Goal: Task Accomplishment & Management: Manage account settings

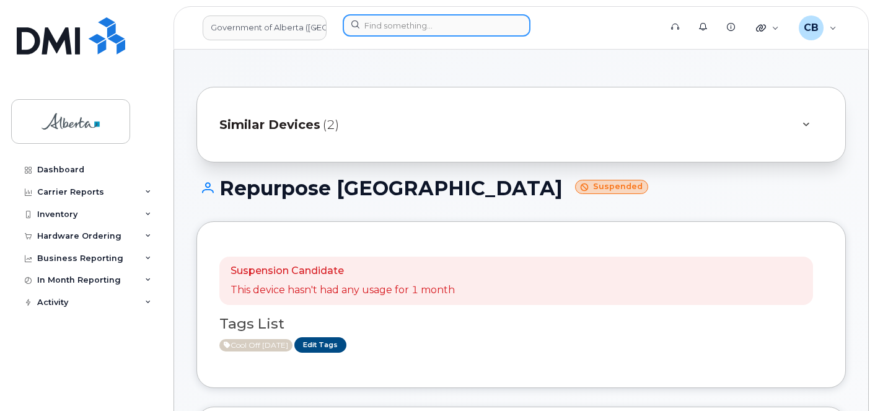
click at [377, 27] on input at bounding box center [437, 25] width 188 height 22
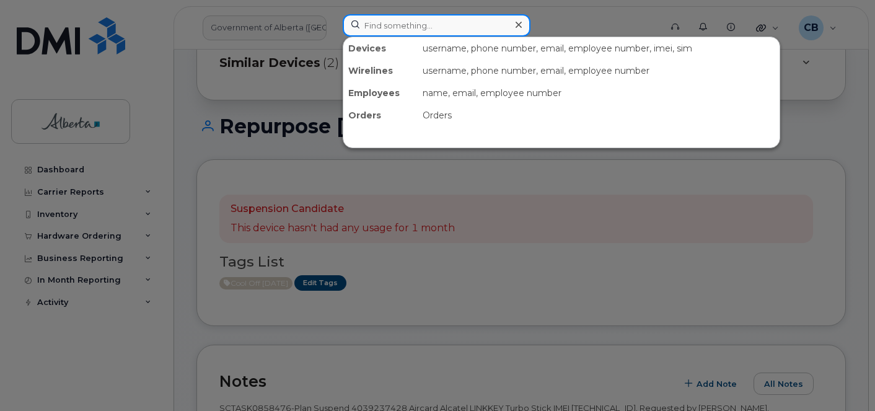
scroll to position [62, 0]
paste input "4038264471"
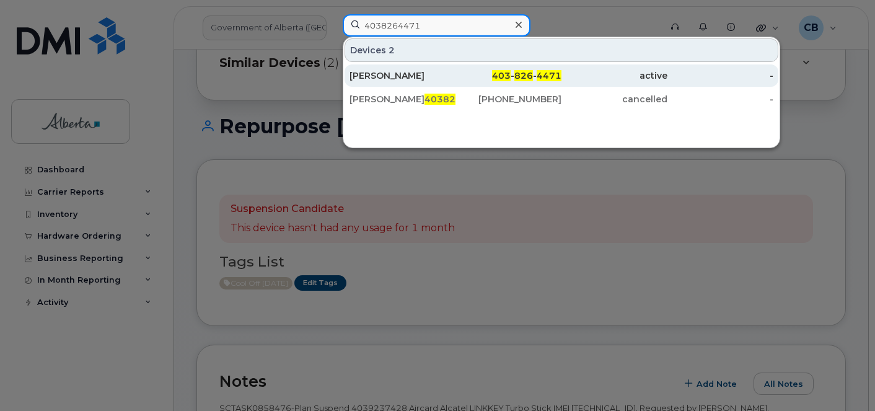
type input "4038264471"
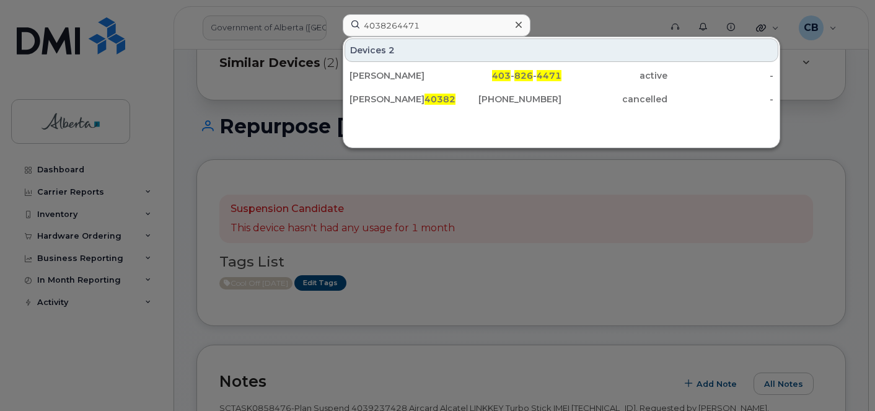
drag, startPoint x: 375, startPoint y: 78, endPoint x: 391, endPoint y: 127, distance: 51.3
click at [375, 78] on div "Annelieke Sinnema" at bounding box center [402, 75] width 106 height 12
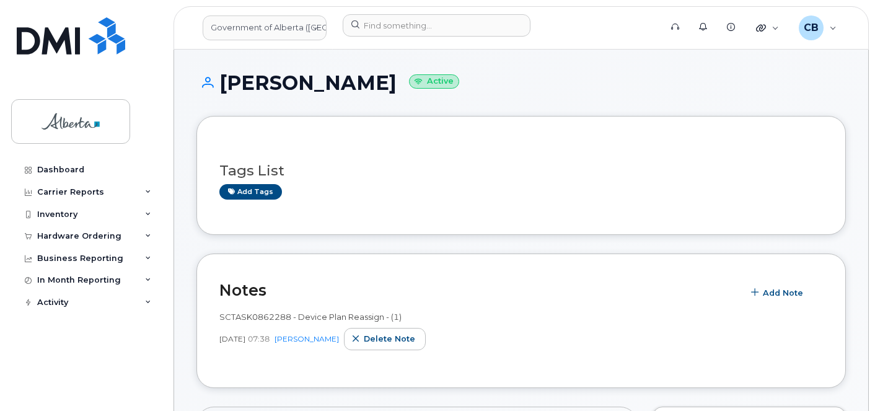
click at [233, 315] on span "SCTASK0862288 - Device Plan Reassign - (1)" at bounding box center [310, 317] width 182 height 10
copy span "SCTASK0862288"
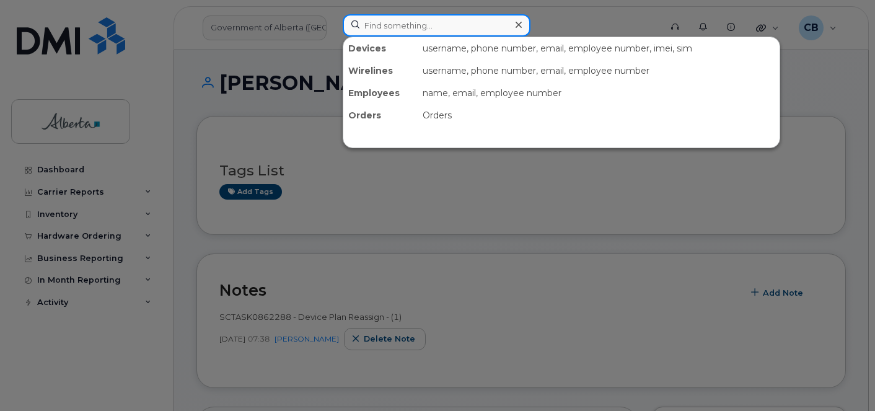
click at [433, 30] on input at bounding box center [437, 25] width 188 height 22
paste input "5873411002"
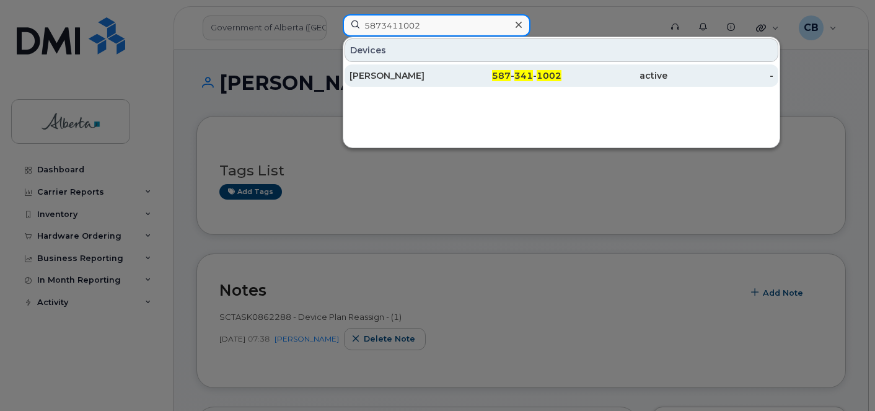
type input "5873411002"
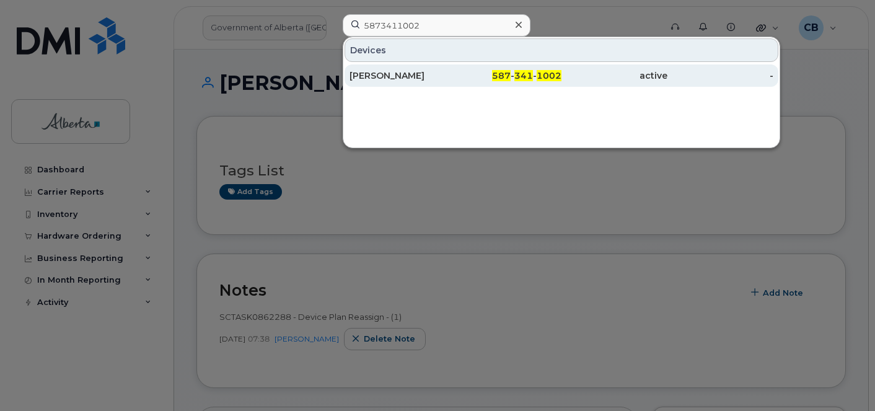
click at [386, 72] on div "Ayo Pedro" at bounding box center [402, 75] width 106 height 12
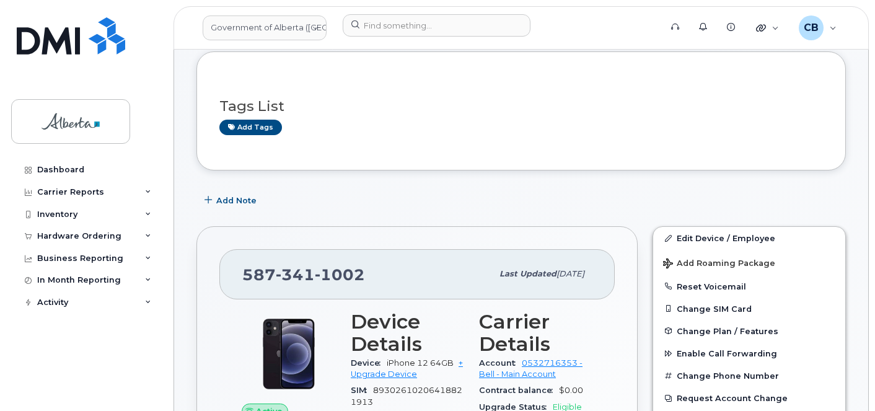
scroll to position [62, 0]
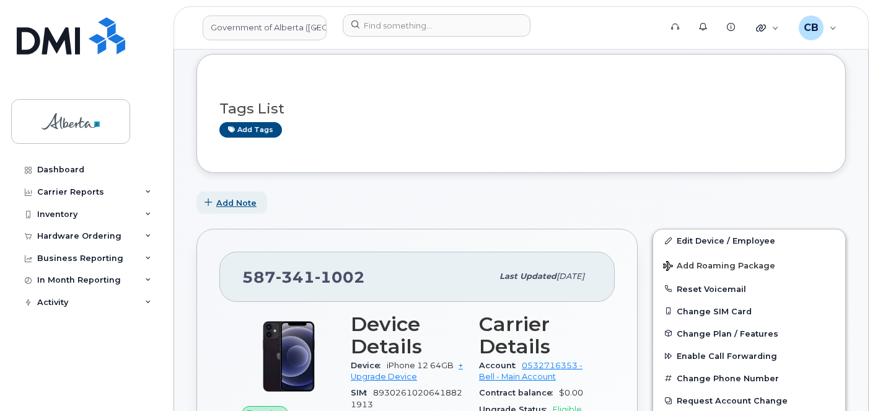
click at [235, 201] on span "Add Note" at bounding box center [236, 203] width 40 height 12
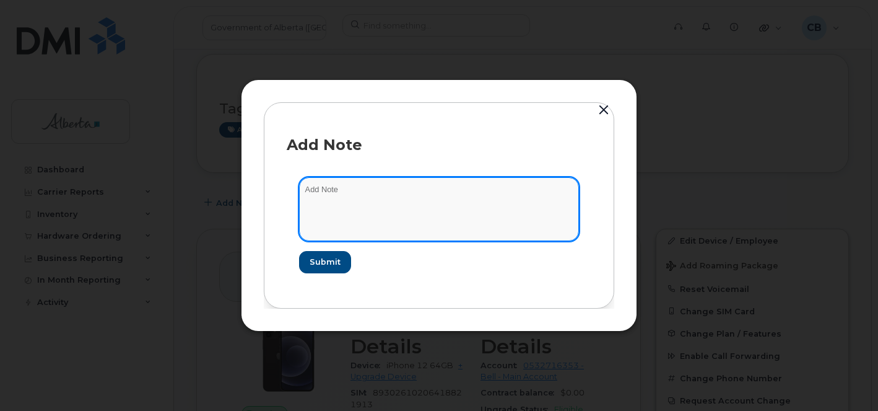
click at [310, 188] on textarea at bounding box center [439, 208] width 280 height 63
paste textarea "SCTASK0861061 5873411002 Repurpose Edmonton"
type textarea "SCTASK0861061 5873411002 Repurpose Edmonton"
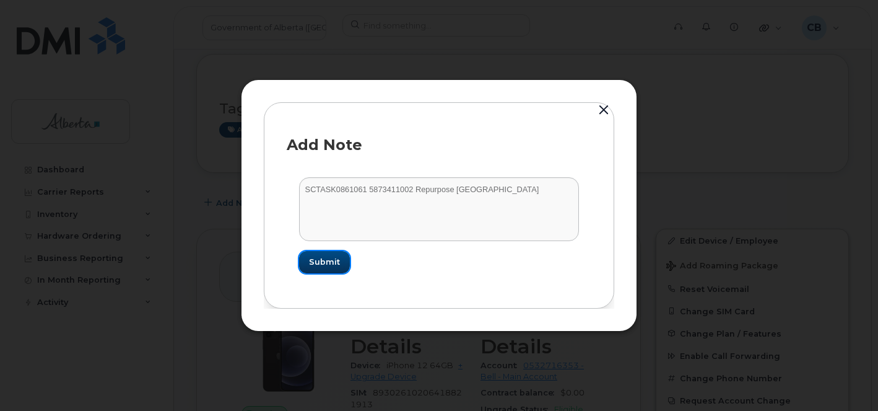
click at [329, 260] on span "Submit" at bounding box center [324, 262] width 31 height 12
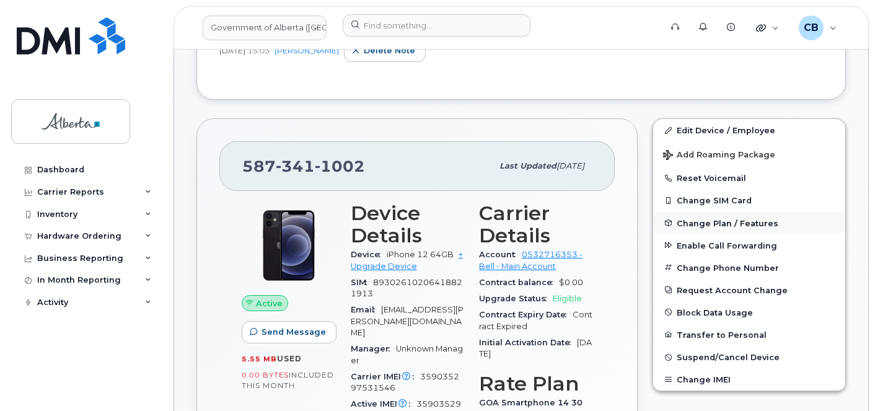
scroll to position [310, 0]
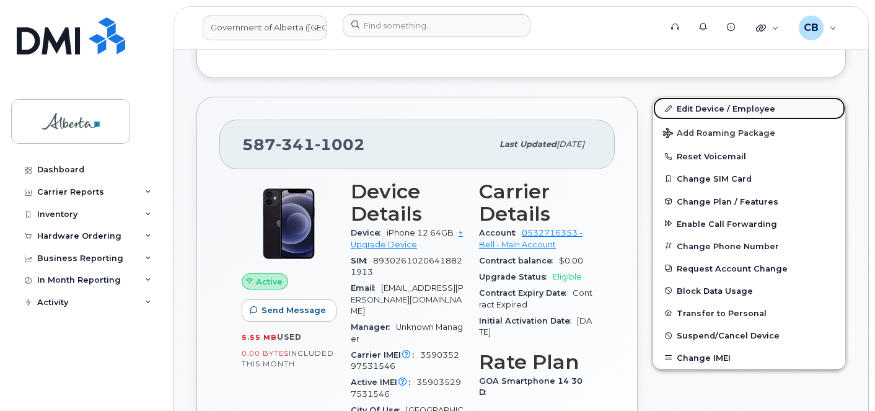
click at [710, 108] on link "Edit Device / Employee" at bounding box center [749, 108] width 192 height 22
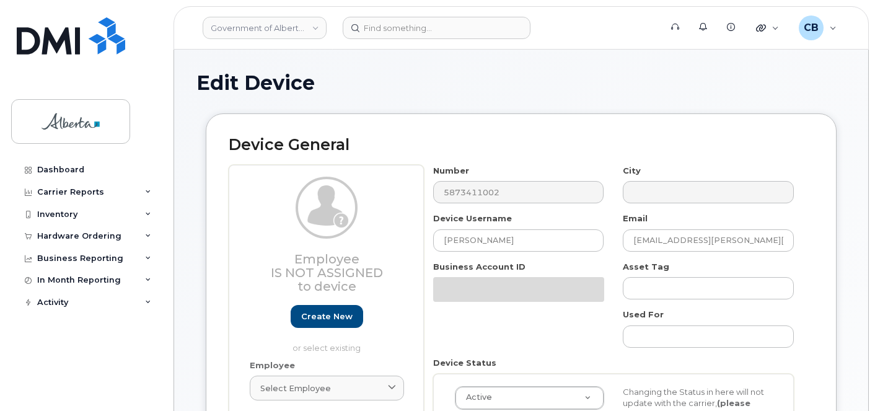
select select "4749745"
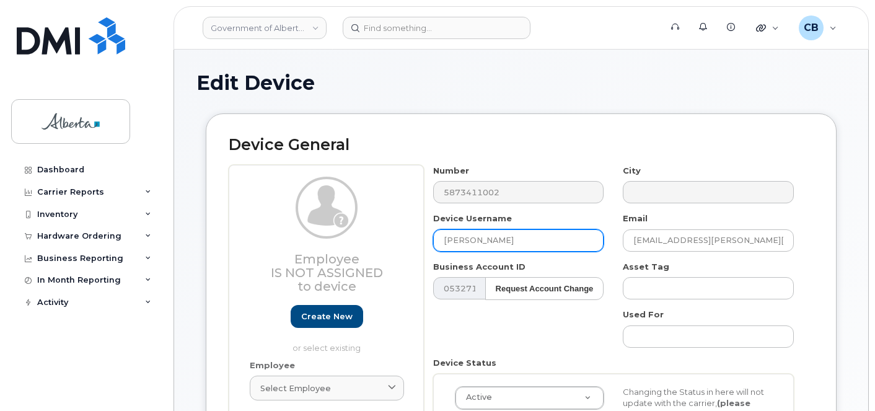
drag, startPoint x: 453, startPoint y: 238, endPoint x: 430, endPoint y: 235, distance: 22.6
click at [433, 238] on input "Ayo Pedro" at bounding box center [518, 240] width 171 height 22
paste input "Repurpose Edmonton"
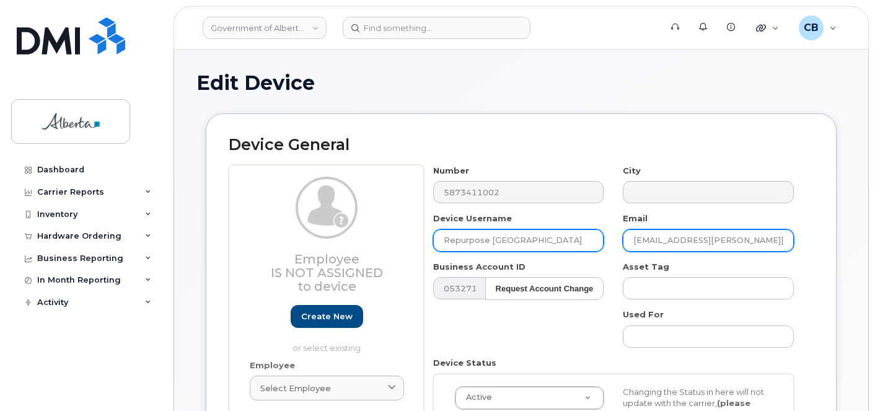
type input "Repurpose Edmonton"
drag, startPoint x: 673, startPoint y: 240, endPoint x: 611, endPoint y: 240, distance: 61.9
click at [611, 240] on div "Number 5873411002 City Device Username Repurpose Edmonton Email ayo.pedro@gov.a…" at bounding box center [614, 332] width 380 height 334
paste input "Repurpose [GEOGRAPHIC_DATA]"
click at [681, 240] on input "Repurpose Edmonton@gov.ab.ca" at bounding box center [707, 240] width 171 height 22
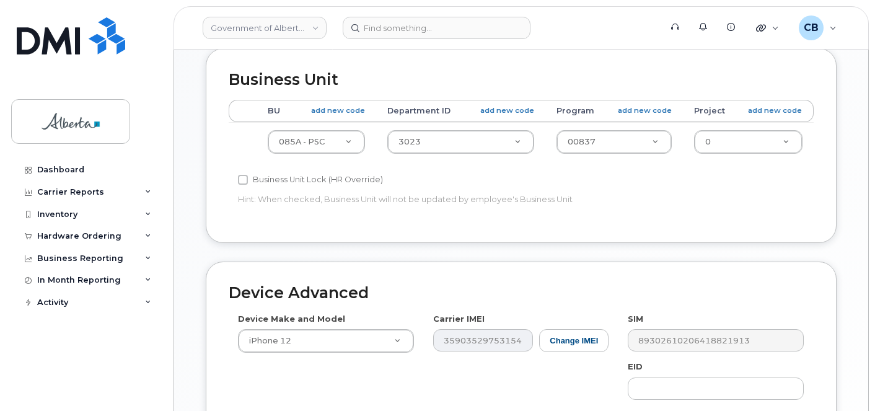
scroll to position [495, 0]
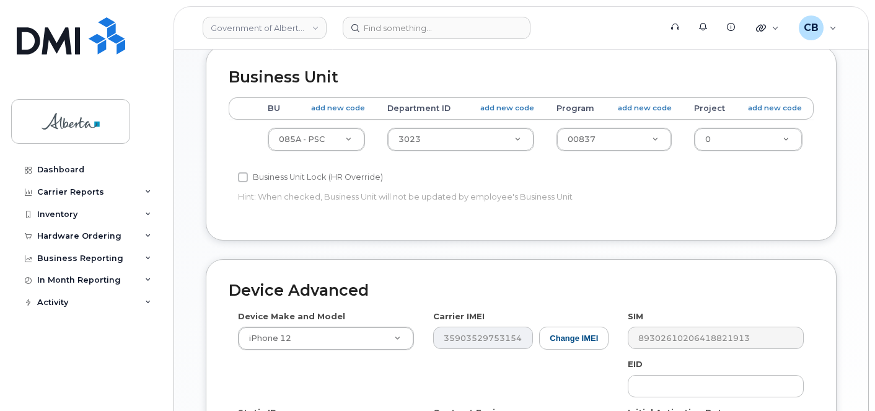
type input "Repurpose.Edmonton@gov.ab.ca"
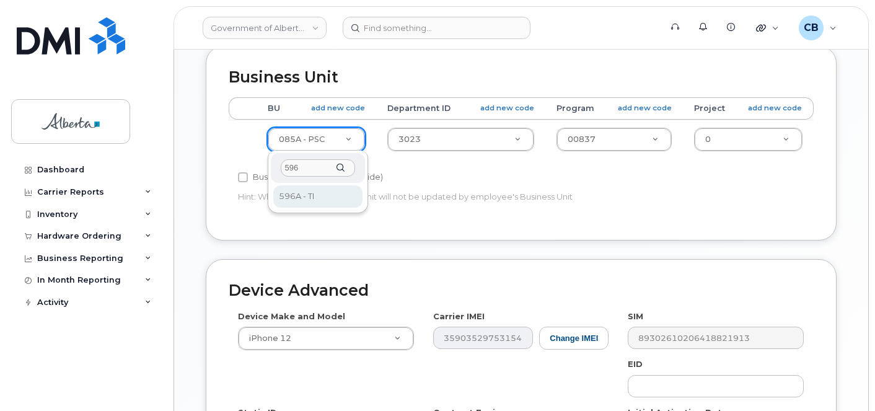
type input "596"
select select "4797729"
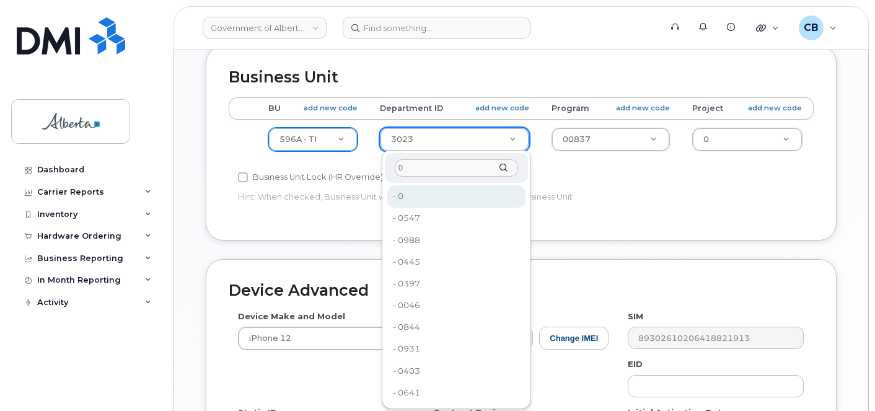
type input "0"
drag, startPoint x: 412, startPoint y: 191, endPoint x: 439, endPoint y: 181, distance: 29.0
type input "4806341"
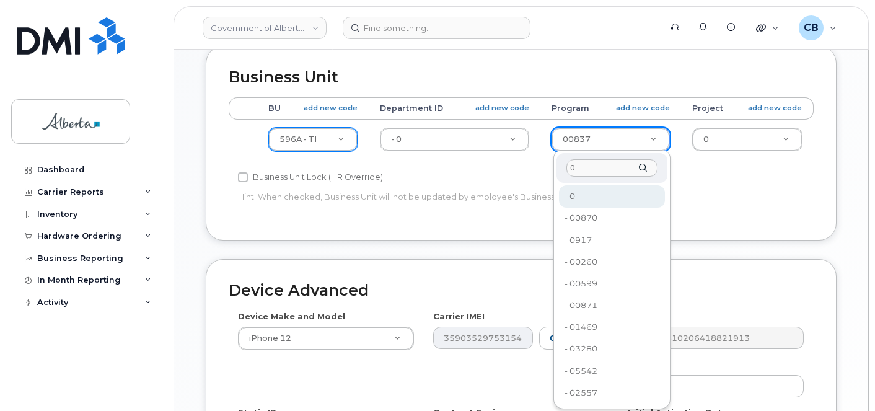
type input "0"
type input "4806366"
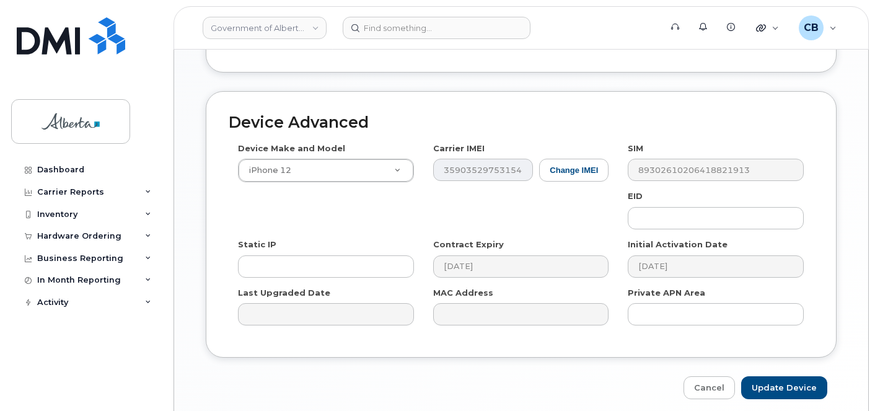
scroll to position [681, 0]
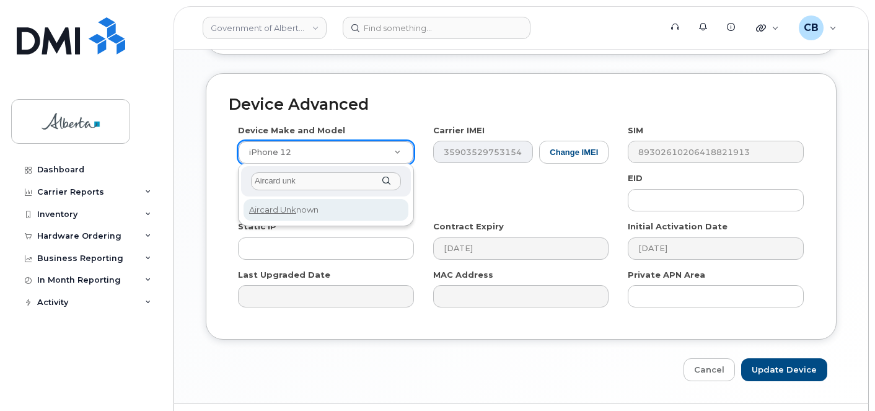
type input "Aircard unk"
select select "971"
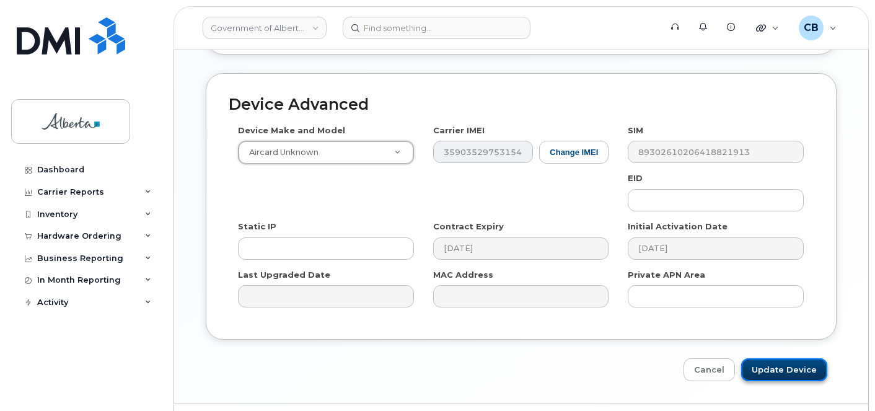
click at [776, 369] on input "Update Device" at bounding box center [784, 369] width 86 height 23
type input "Saving..."
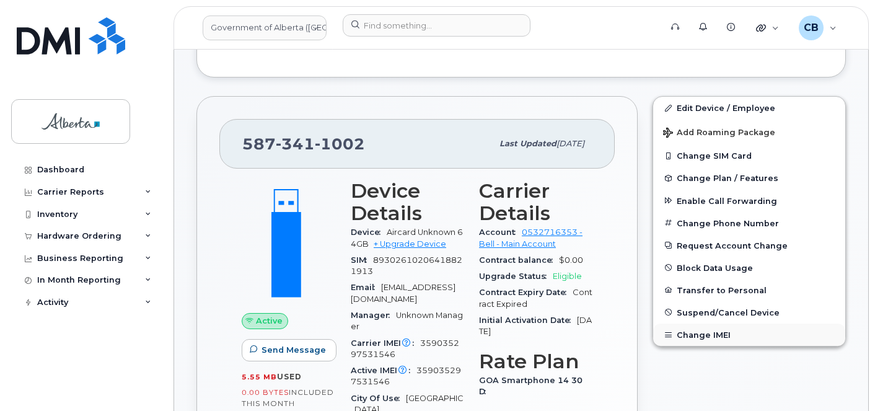
scroll to position [310, 0]
click at [733, 181] on span "Change Plan / Features" at bounding box center [727, 178] width 102 height 9
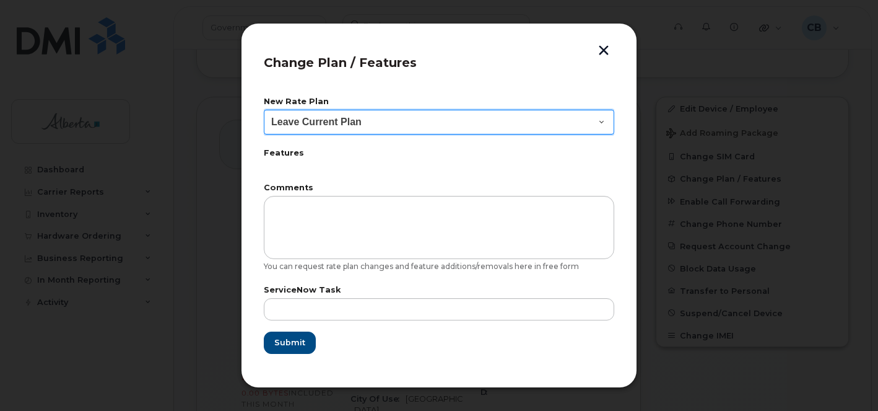
click at [594, 120] on select "Leave Current Plan GOA Data plan 9 30 d GOA–Unlimited Data Plan 9" at bounding box center [439, 122] width 351 height 25
select select "1790211"
click at [264, 110] on select "Leave Current Plan GOA Data plan 9 30 d GOA–Unlimited Data Plan 9" at bounding box center [439, 122] width 351 height 25
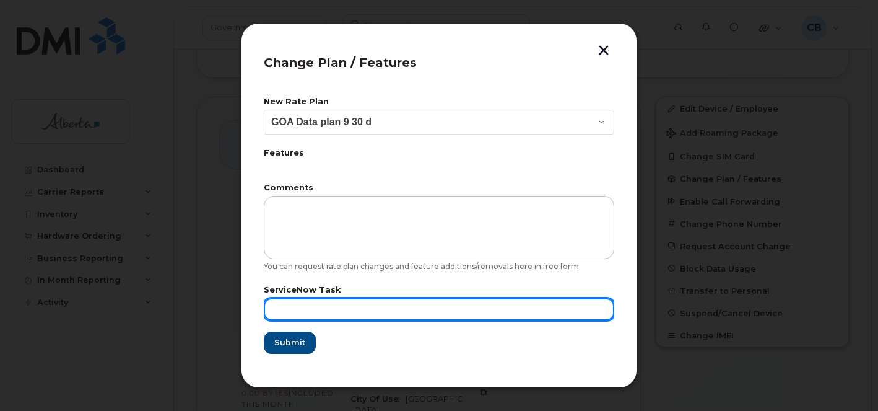
click at [294, 309] on input "text" at bounding box center [439, 309] width 351 height 22
paste input "SCTASK0861061"
type input "SCTASK0861061"
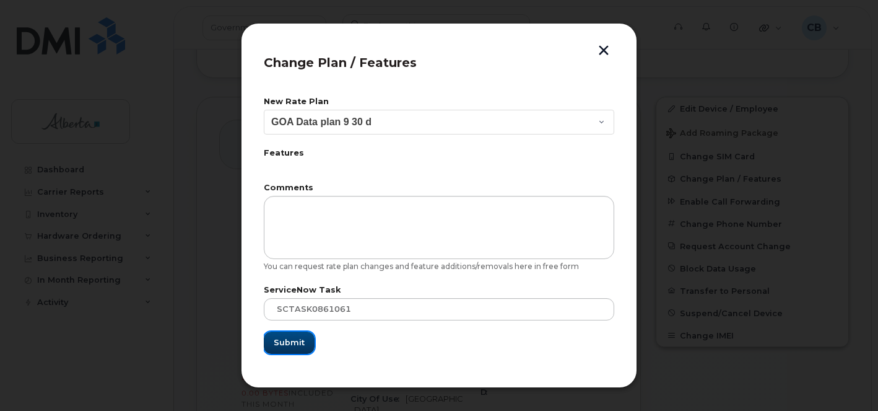
click at [299, 345] on span "Submit" at bounding box center [289, 342] width 31 height 12
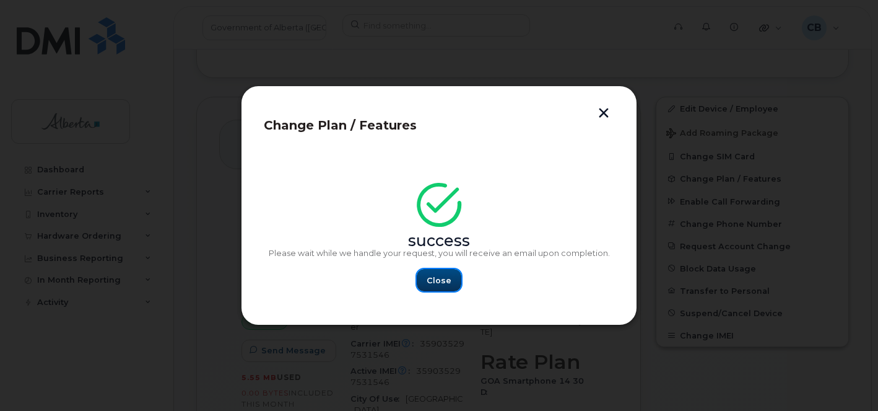
click at [448, 274] on span "Close" at bounding box center [439, 280] width 25 height 12
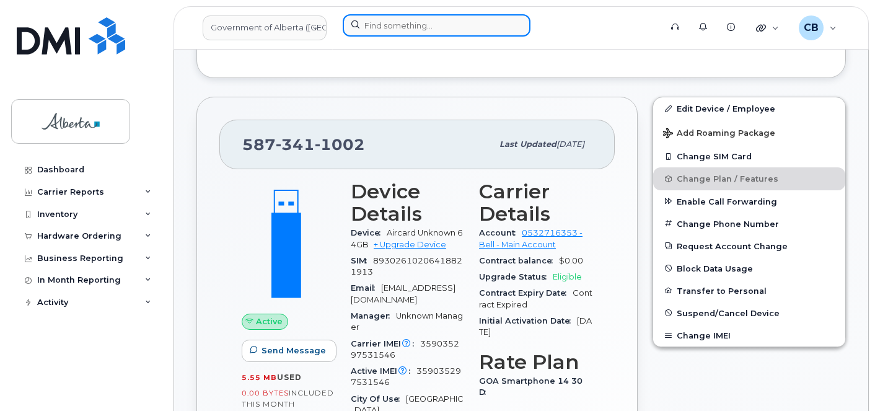
click at [388, 26] on input at bounding box center [437, 25] width 188 height 22
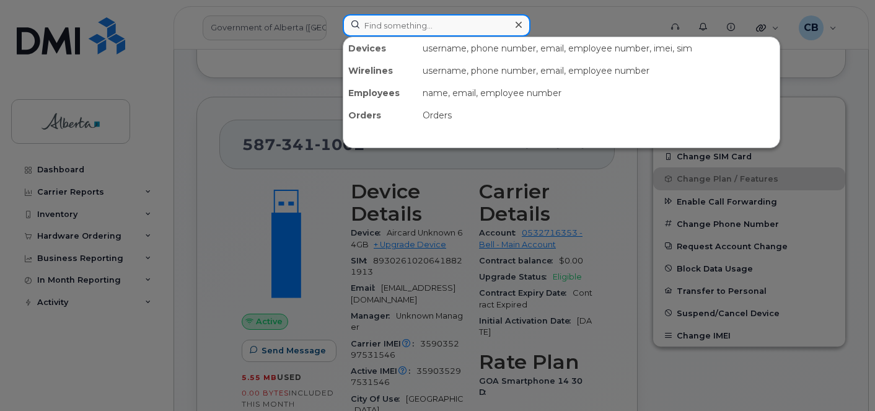
paste input "5873486124"
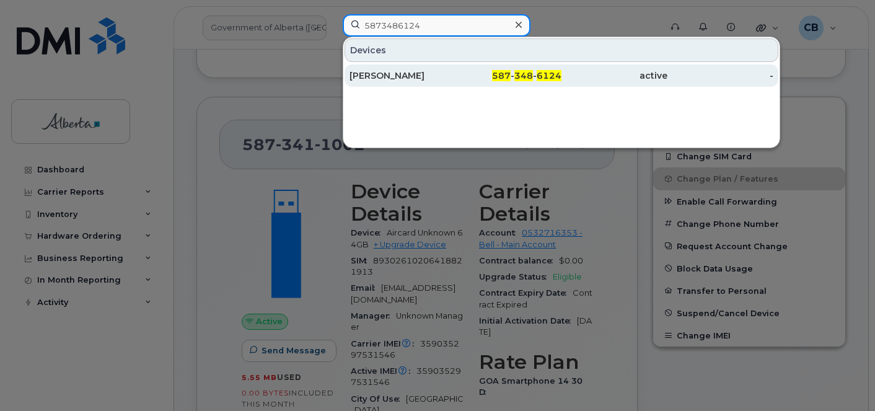
type input "5873486124"
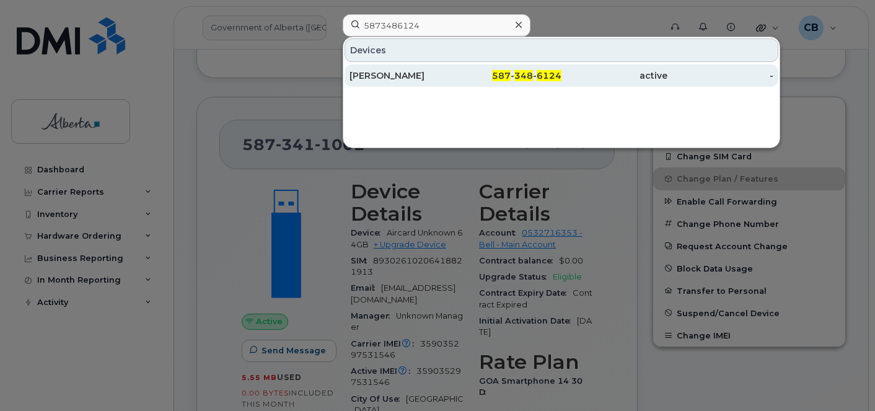
click at [382, 74] on div "Haylie Richer" at bounding box center [402, 75] width 106 height 12
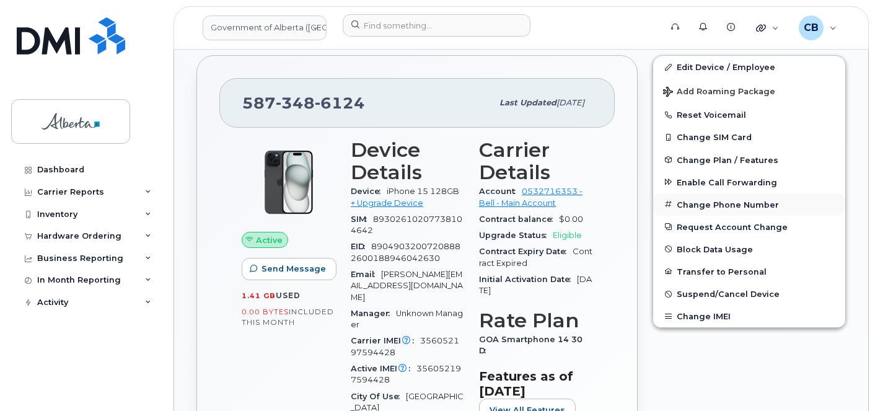
scroll to position [350, 0]
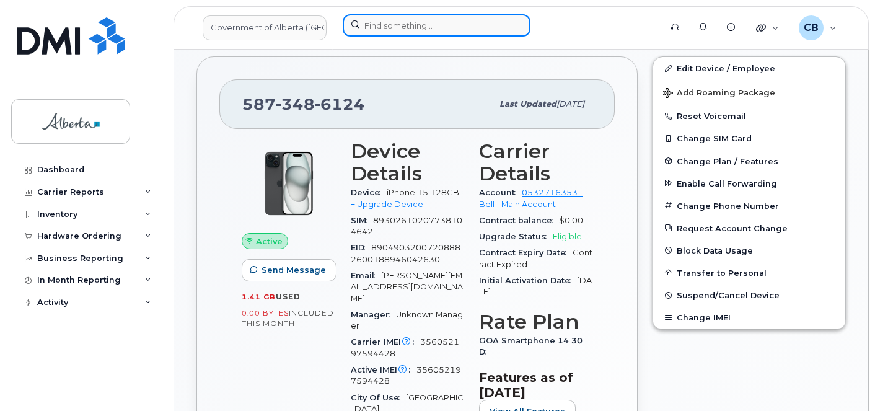
click at [370, 24] on input at bounding box center [437, 25] width 188 height 22
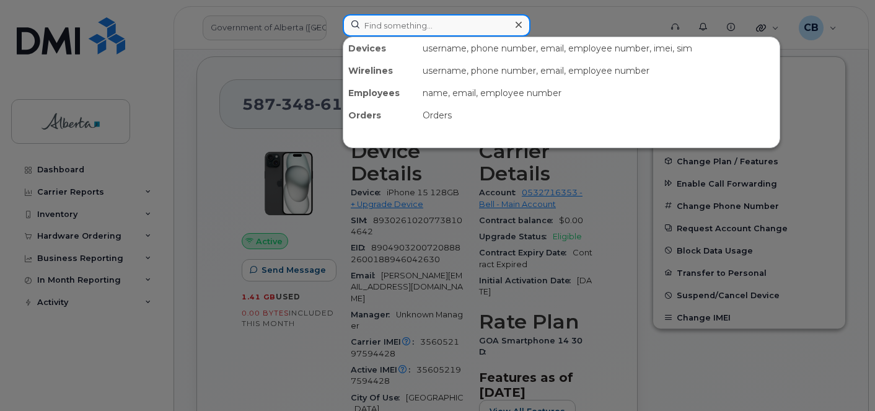
paste input "7806911982"
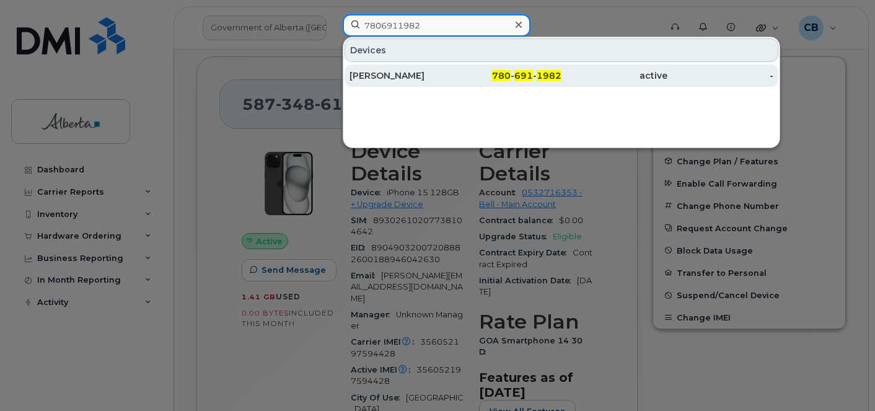
type input "7806911982"
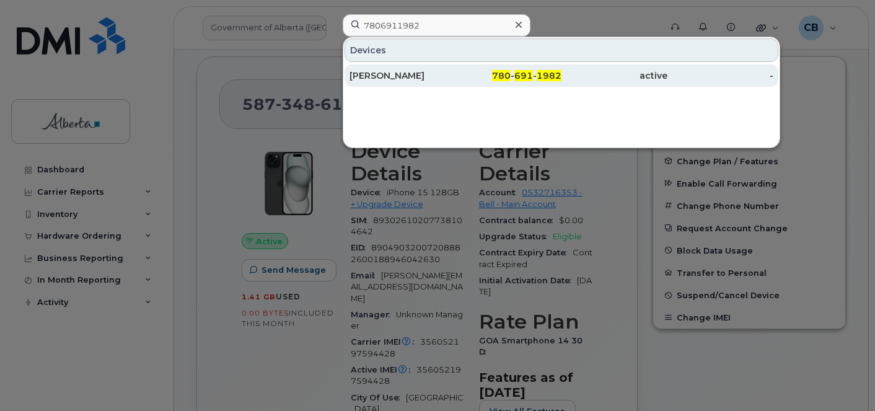
click at [383, 74] on div "[PERSON_NAME]" at bounding box center [402, 75] width 106 height 12
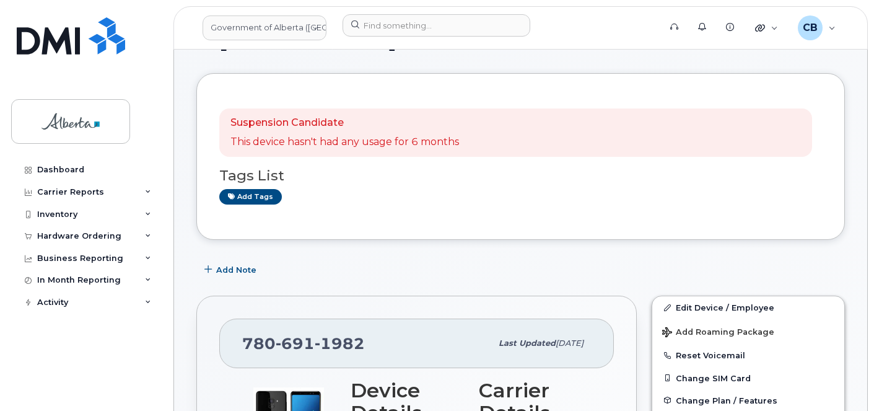
scroll to position [36, 0]
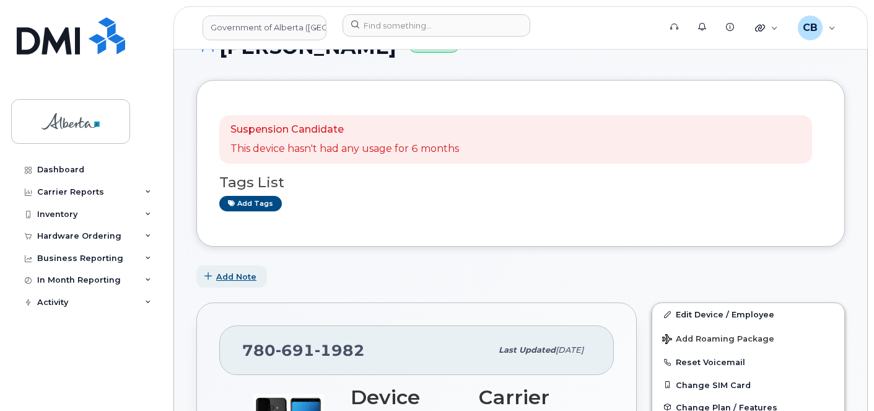
click at [226, 275] on span "Add Note" at bounding box center [236, 277] width 40 height 12
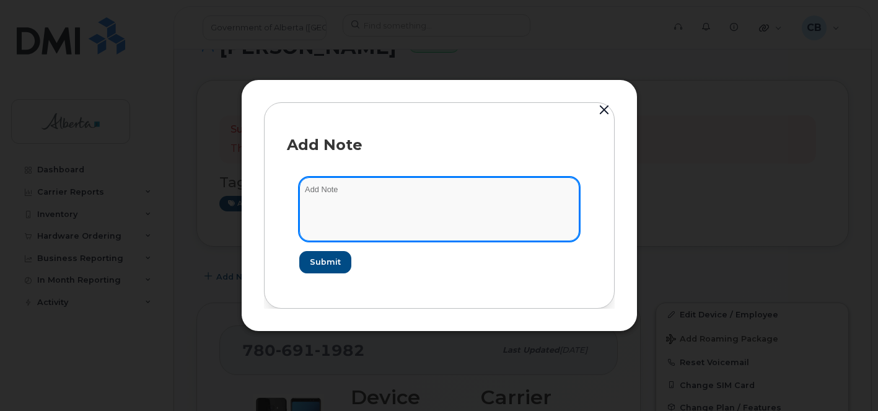
click at [315, 192] on textarea at bounding box center [439, 208] width 280 height 63
paste textarea "SCTASK0862047 7806911982 Number Repurpose Edmonton."
type textarea "SCTASK0862047 7806911982 Number Repurpose [GEOGRAPHIC_DATA]."
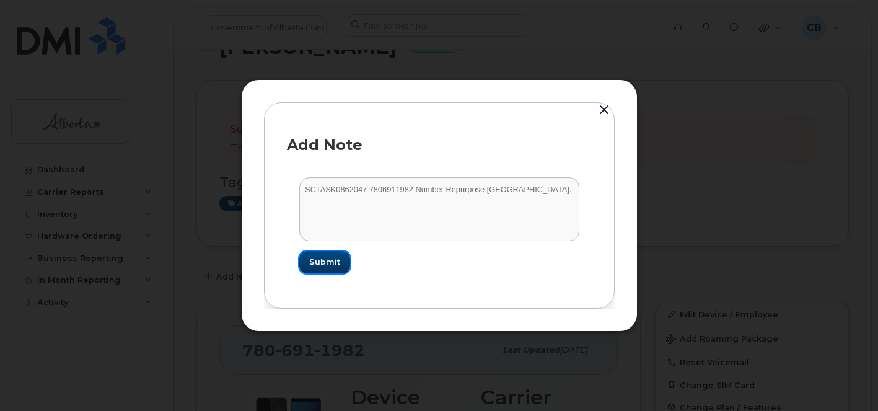
click at [324, 255] on button "Submit" at bounding box center [324, 262] width 51 height 22
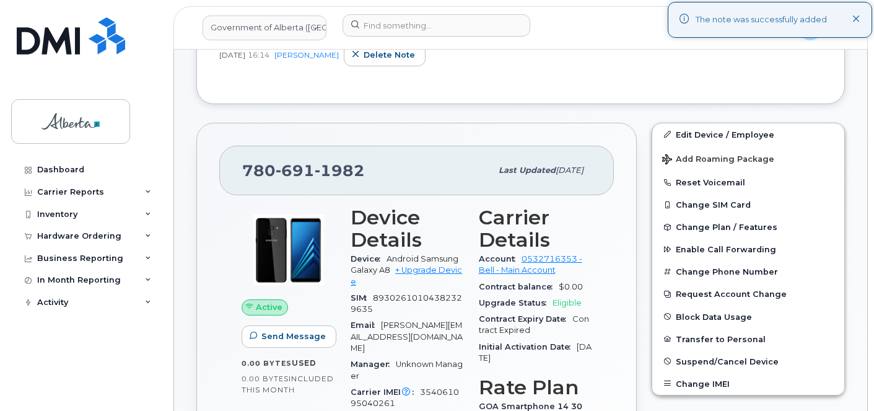
scroll to position [310, 0]
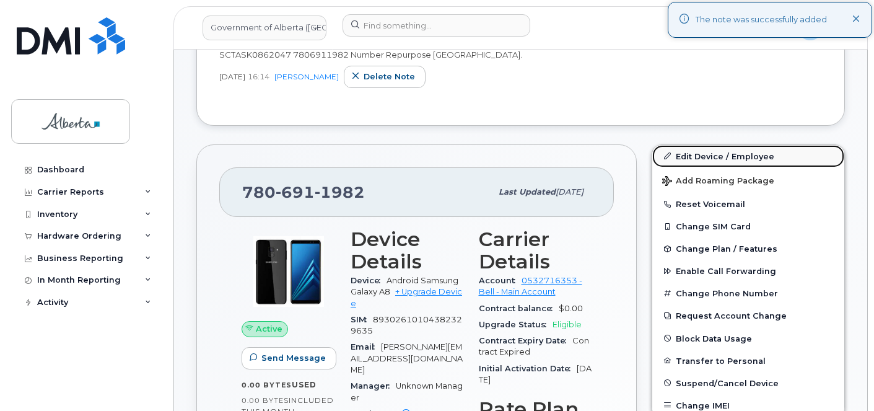
click at [710, 155] on link "Edit Device / Employee" at bounding box center [748, 156] width 192 height 22
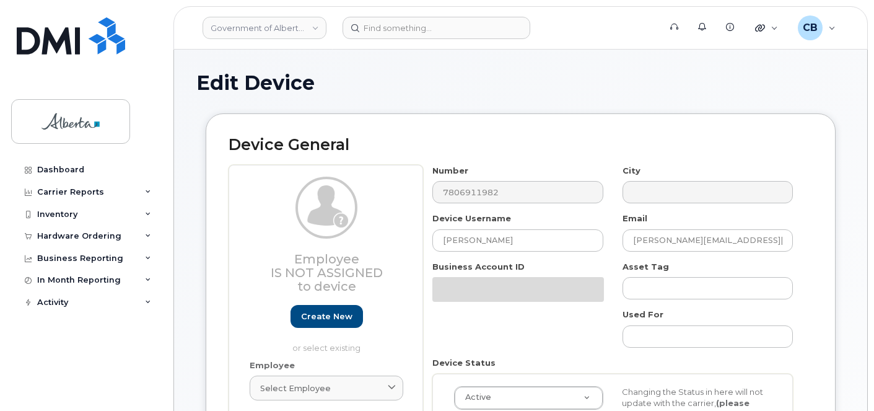
select select "4120331"
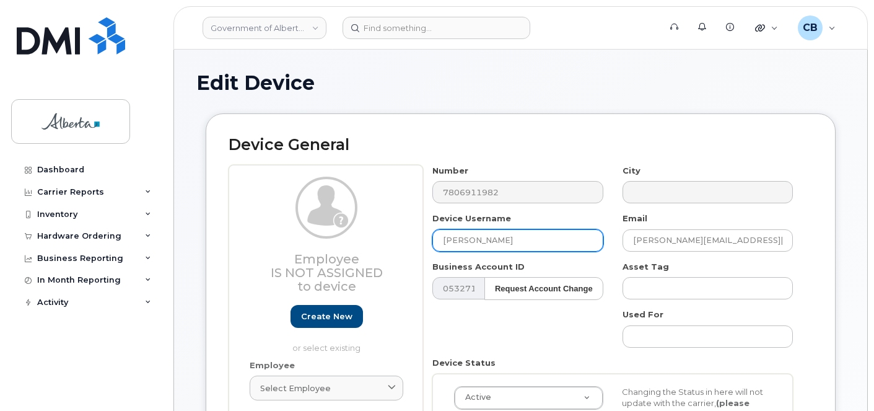
drag, startPoint x: 511, startPoint y: 238, endPoint x: 433, endPoint y: 237, distance: 78.0
click at [433, 237] on input "[PERSON_NAME]" at bounding box center [517, 240] width 170 height 22
paste input "Repurpose [GEOGRAPHIC_DATA]"
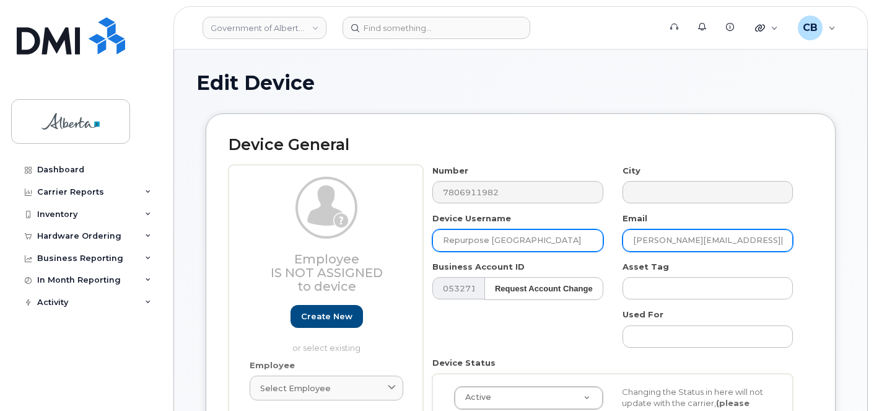
type input "Repurpose [GEOGRAPHIC_DATA]"
drag, startPoint x: 697, startPoint y: 241, endPoint x: 628, endPoint y: 243, distance: 68.8
click at [629, 244] on input "[PERSON_NAME][EMAIL_ADDRESS][DOMAIN_NAME]" at bounding box center [707, 240] width 170 height 22
paste input "Repurpose [GEOGRAPHIC_DATA]"
click at [681, 238] on input "Repurpose Edmonton@gov.ab.ca" at bounding box center [707, 240] width 170 height 22
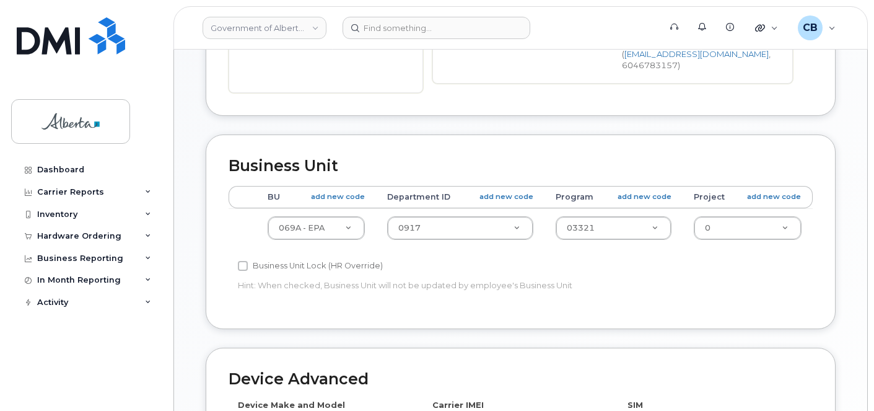
scroll to position [410, 0]
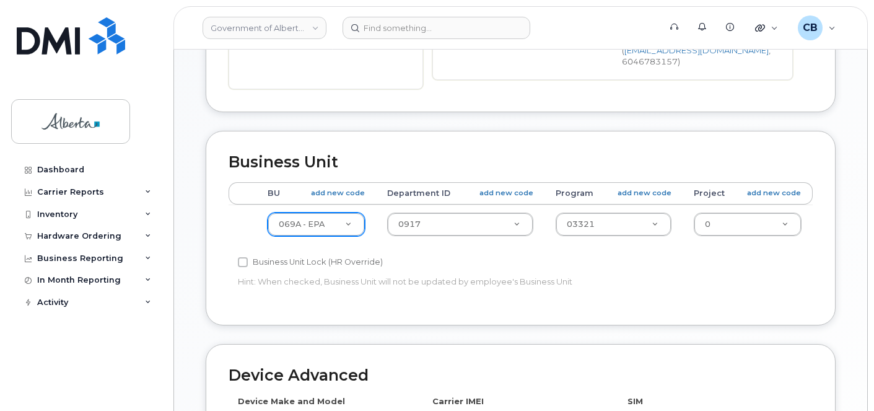
type input "[EMAIL_ADDRESS][DOMAIN_NAME]"
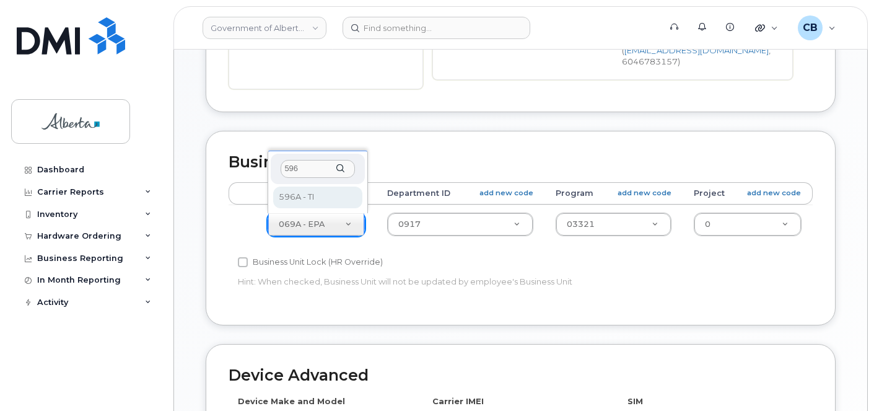
type input "596"
drag, startPoint x: 318, startPoint y: 196, endPoint x: 402, endPoint y: 230, distance: 90.1
select select "4797729"
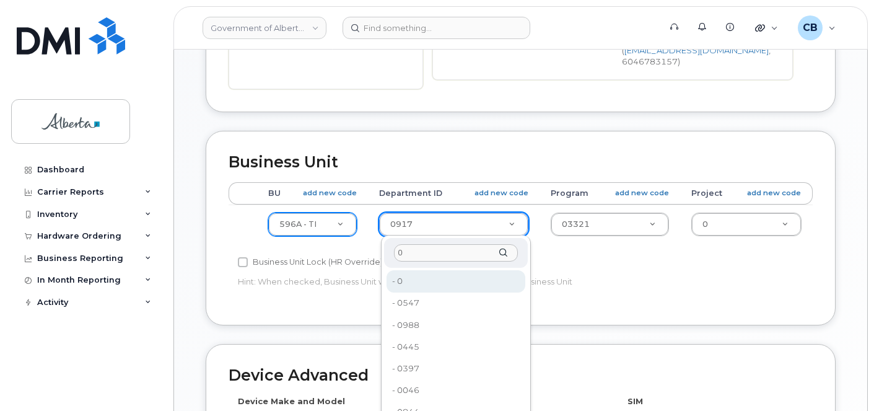
type input "0"
type input "4806341"
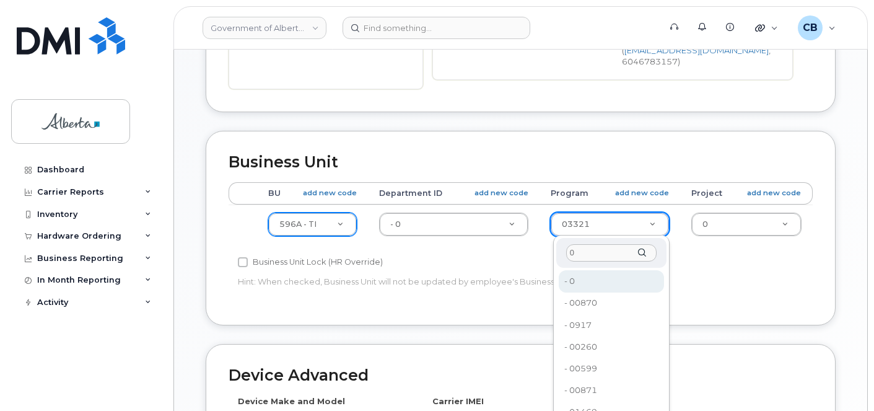
type input "0"
type input "4806366"
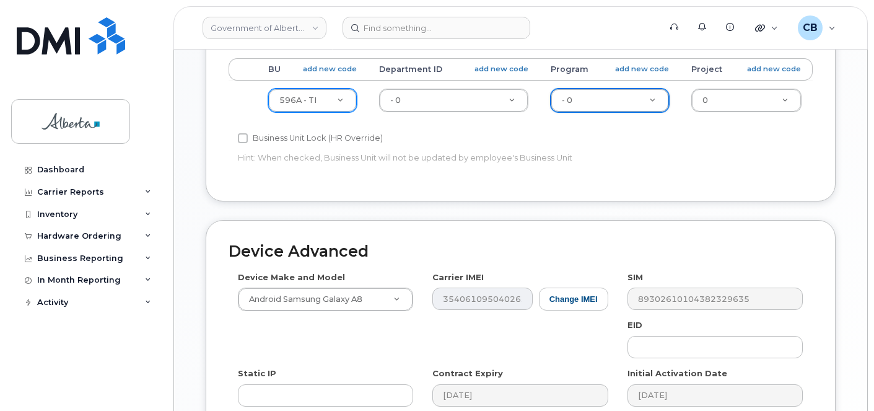
scroll to position [713, 0]
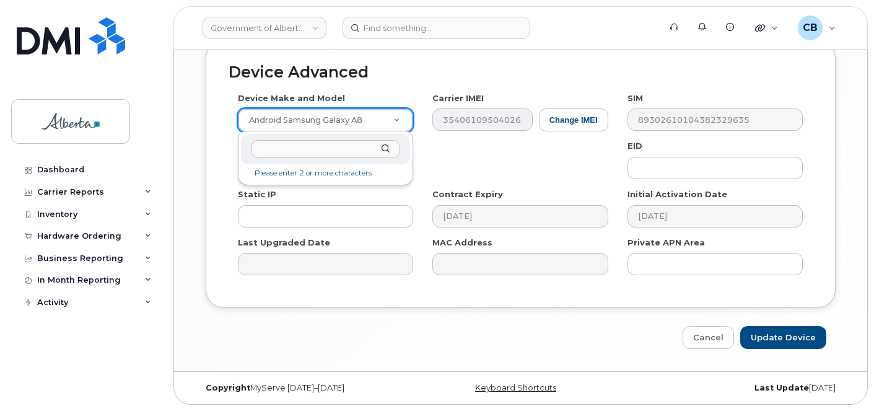
click at [330, 151] on input "text" at bounding box center [325, 149] width 149 height 18
type input "aircard un"
select select "971"
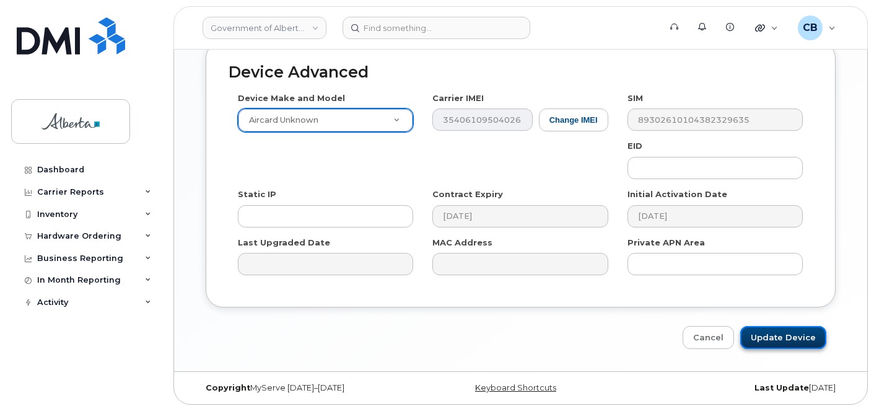
click at [789, 337] on input "Update Device" at bounding box center [783, 337] width 86 height 23
type input "Saving..."
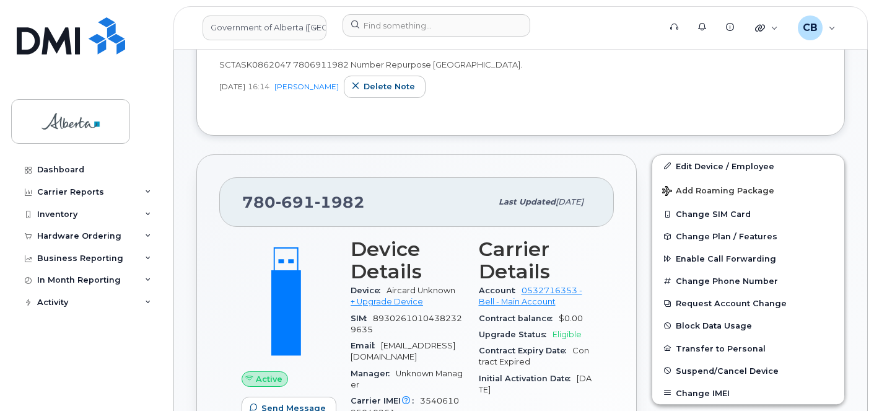
scroll to position [434, 0]
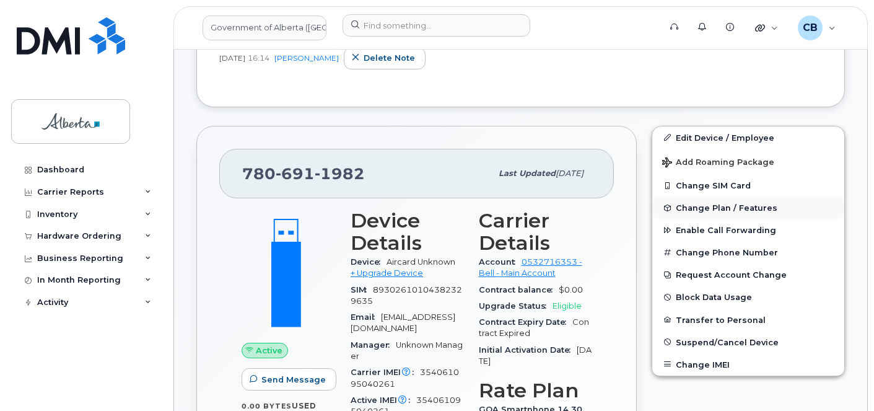
click at [701, 206] on span "Change Plan / Features" at bounding box center [727, 207] width 102 height 9
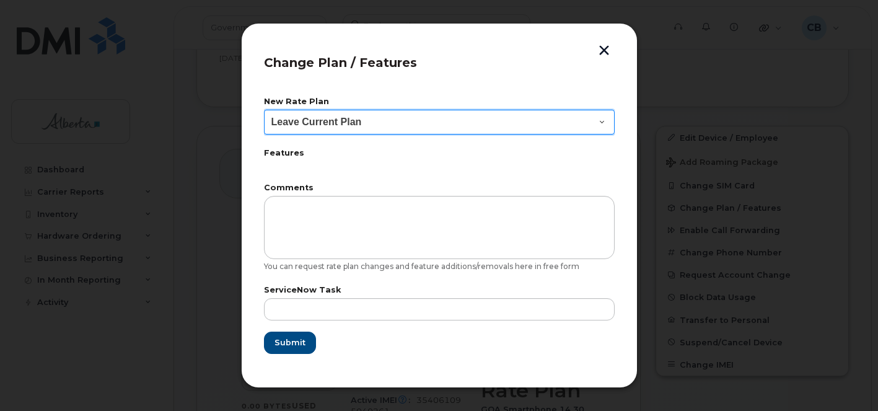
click at [598, 117] on select "Leave Current Plan GOA Data plan 9 30 d GOA–Unlimited Data Plan 9" at bounding box center [439, 122] width 351 height 25
select select "1790211"
click at [264, 110] on select "Leave Current Plan GOA Data plan 9 30 d GOA–Unlimited Data Plan 9" at bounding box center [439, 122] width 351 height 25
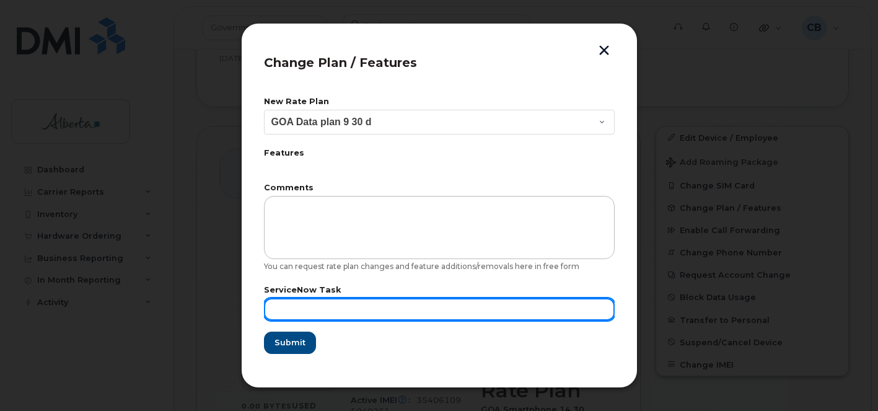
click at [292, 309] on input "text" at bounding box center [439, 309] width 351 height 22
paste input "SCTASK0862047"
type input "SCTASK0862047"
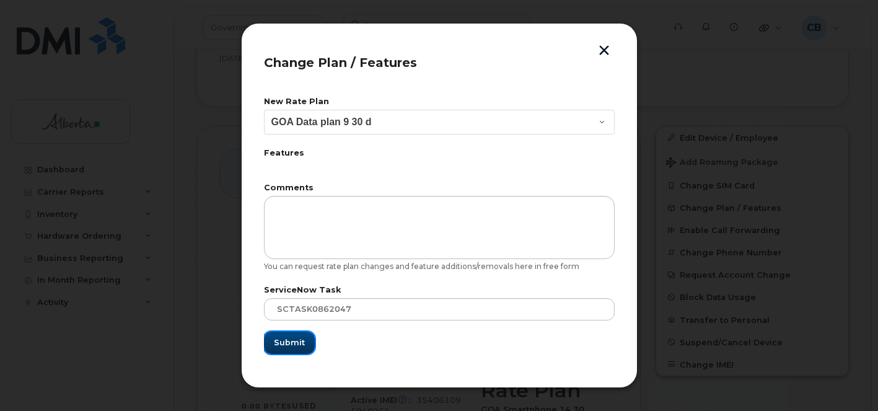
click at [286, 344] on span "Submit" at bounding box center [289, 342] width 31 height 12
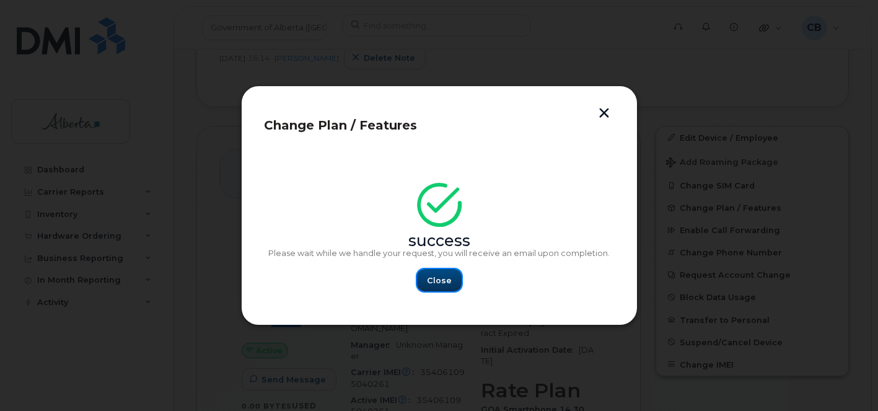
click at [435, 277] on span "Close" at bounding box center [439, 280] width 25 height 12
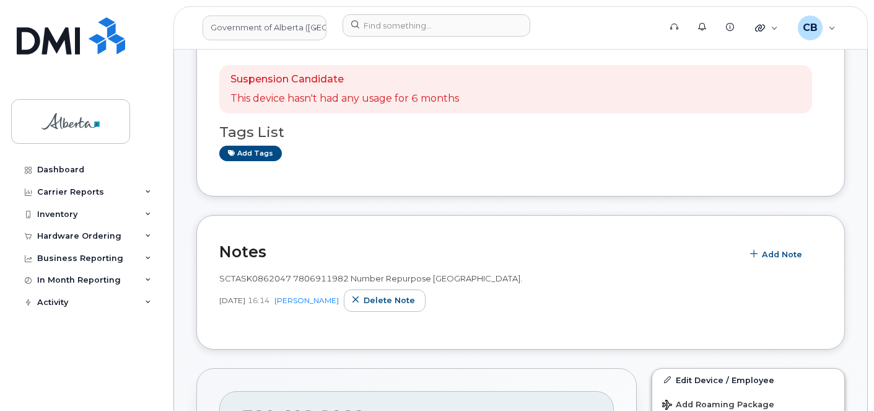
scroll to position [132, 0]
